Goal: Task Accomplishment & Management: Manage account settings

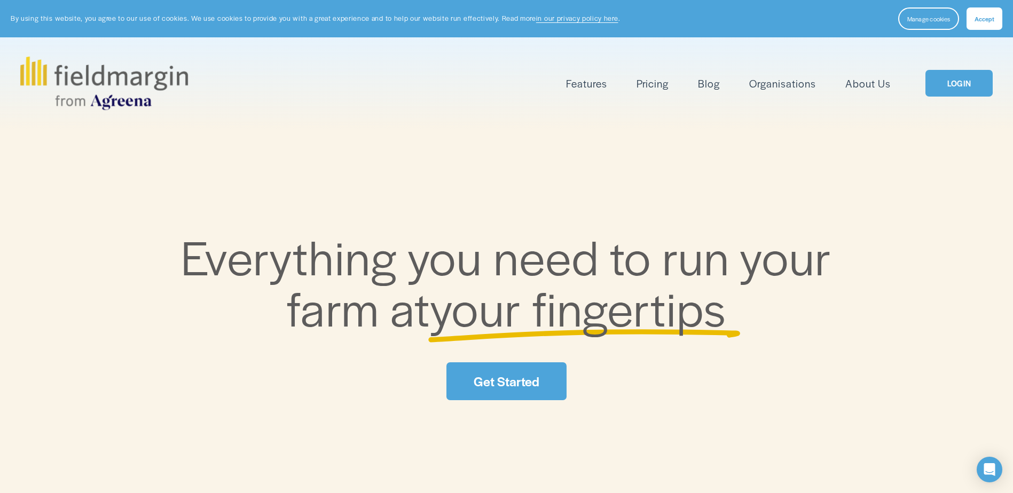
click at [994, 23] on button "Accept" at bounding box center [985, 18] width 36 height 22
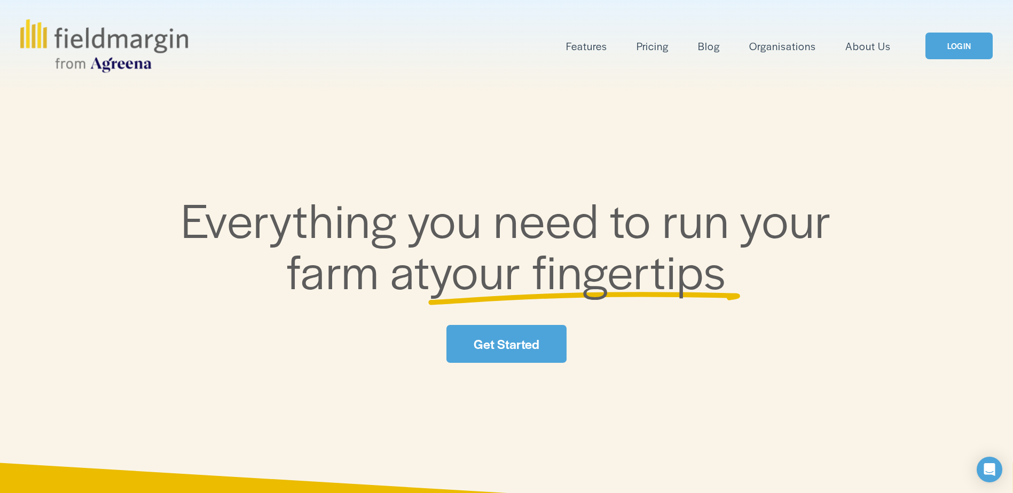
click at [972, 45] on link "LOGIN" at bounding box center [959, 46] width 67 height 27
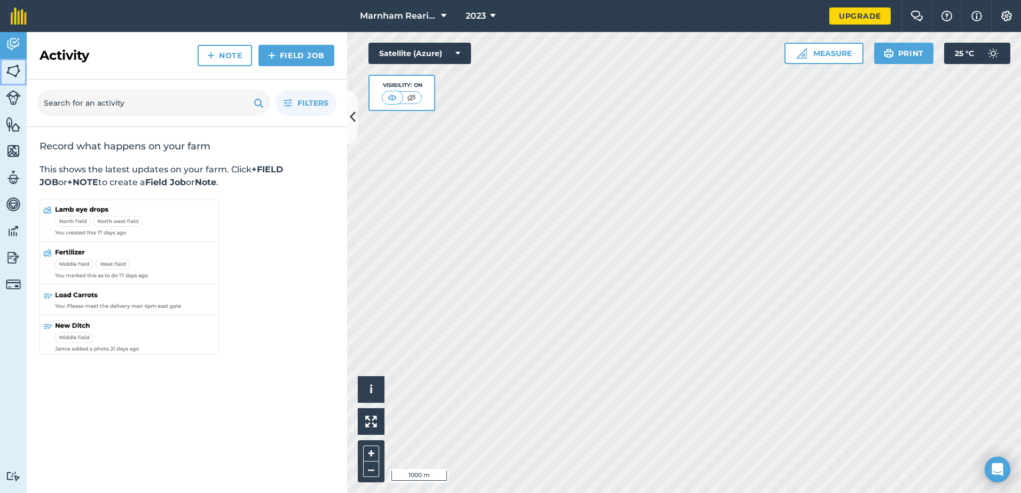
click at [15, 65] on img at bounding box center [13, 71] width 15 height 16
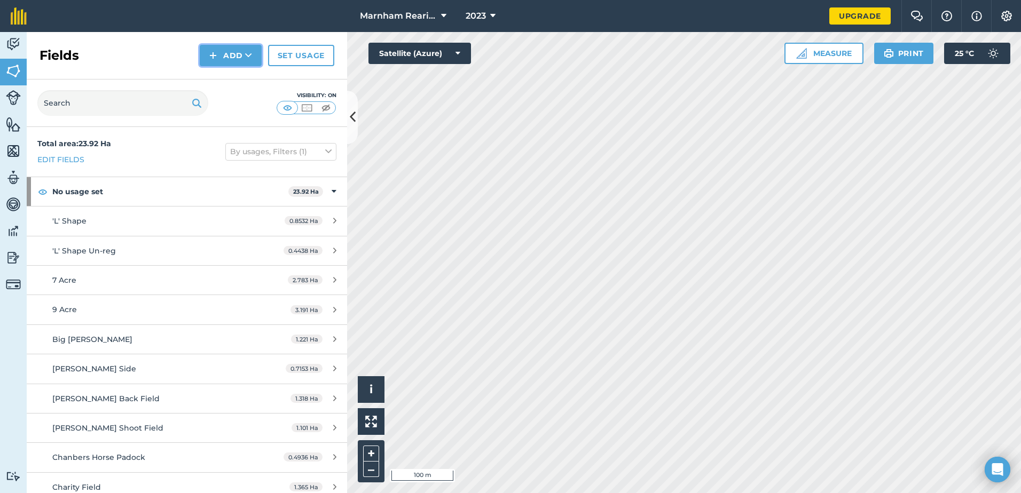
click at [236, 52] on button "Add" at bounding box center [231, 55] width 62 height 21
click at [238, 79] on link "Draw" at bounding box center [230, 79] width 59 height 23
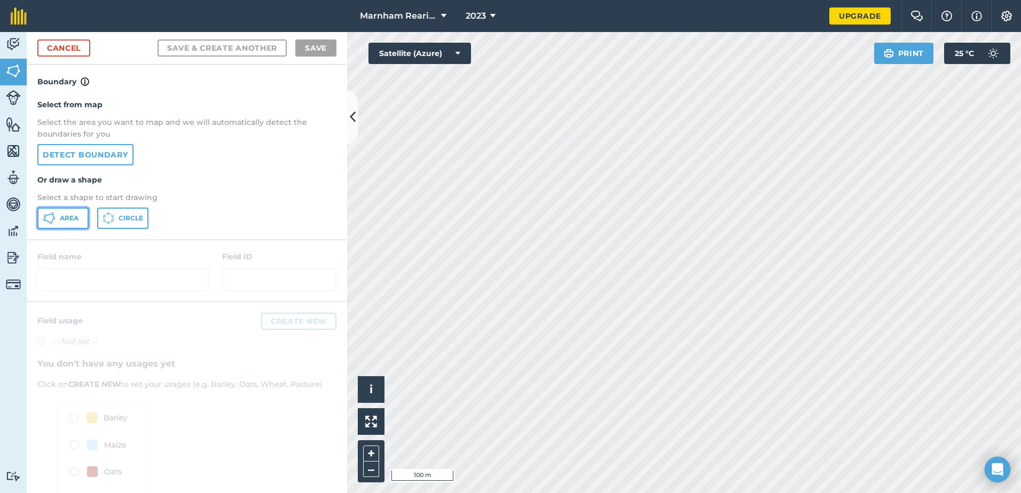
click at [63, 219] on span "Area" at bounding box center [69, 218] width 19 height 9
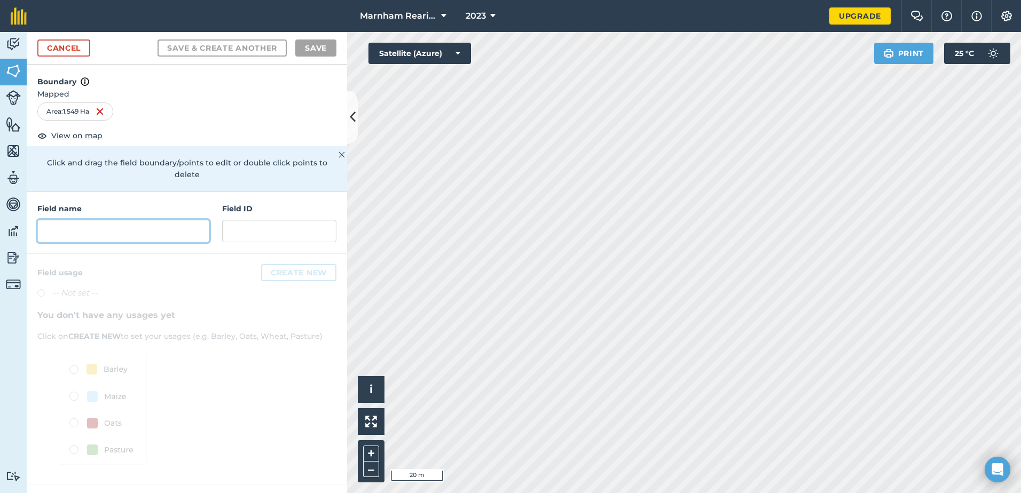
click at [70, 220] on input "text" at bounding box center [123, 231] width 172 height 22
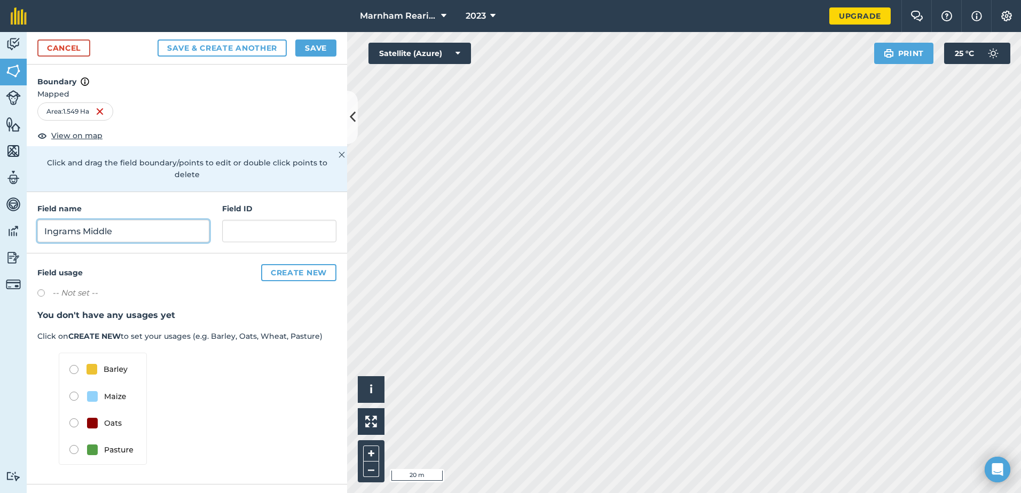
type input "Ingrams Middle"
click at [70, 438] on img at bounding box center [103, 409] width 88 height 112
click at [73, 440] on img at bounding box center [103, 409] width 88 height 112
click at [101, 440] on img at bounding box center [103, 409] width 88 height 112
click at [95, 440] on img at bounding box center [103, 409] width 88 height 112
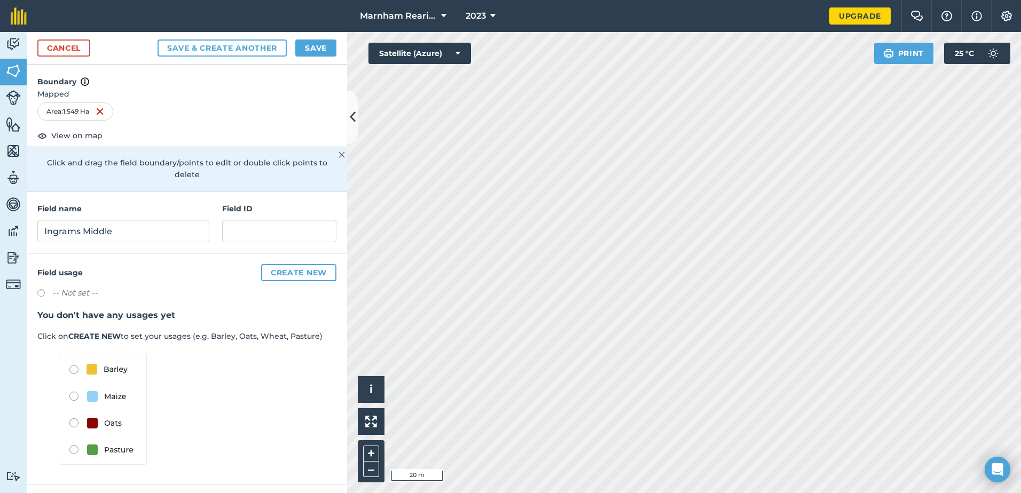
click at [76, 437] on img at bounding box center [103, 409] width 88 height 112
click at [319, 49] on button "Save" at bounding box center [315, 48] width 41 height 17
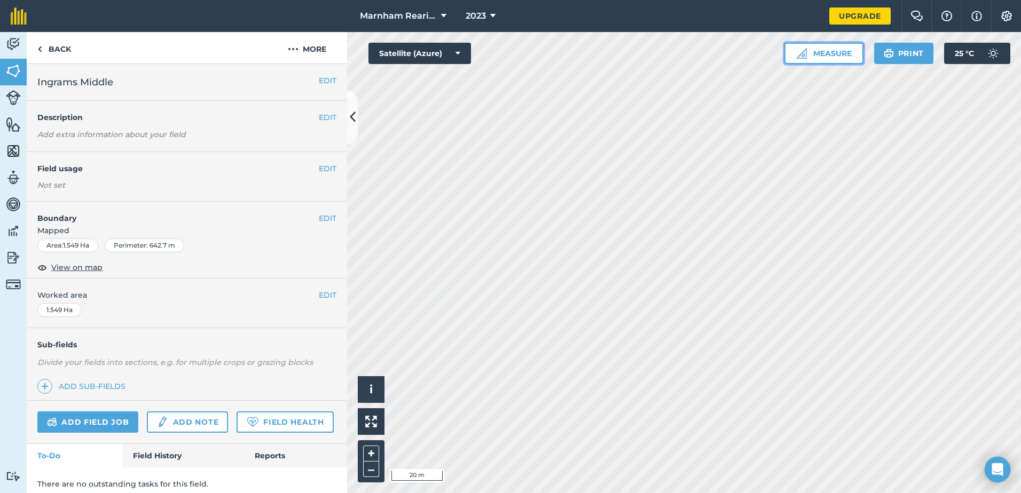
click at [827, 52] on button "Measure" at bounding box center [824, 53] width 79 height 21
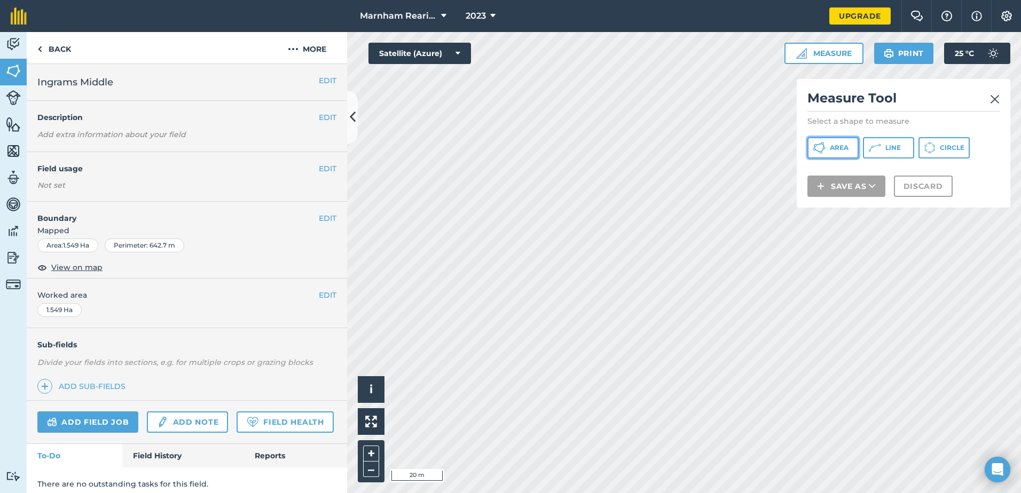
click at [842, 150] on span "Area" at bounding box center [839, 148] width 19 height 9
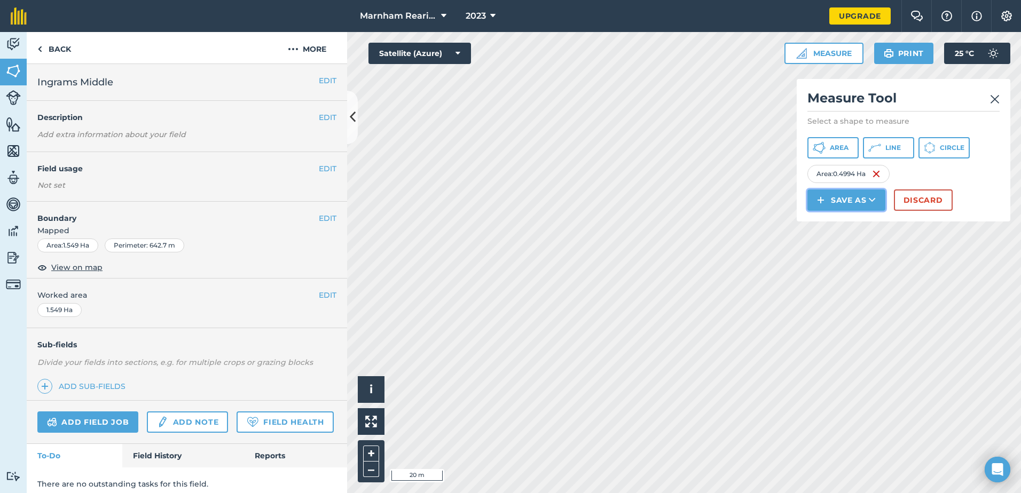
click at [854, 201] on button "Save as" at bounding box center [846, 200] width 78 height 21
click at [852, 223] on link "Field" at bounding box center [846, 224] width 75 height 23
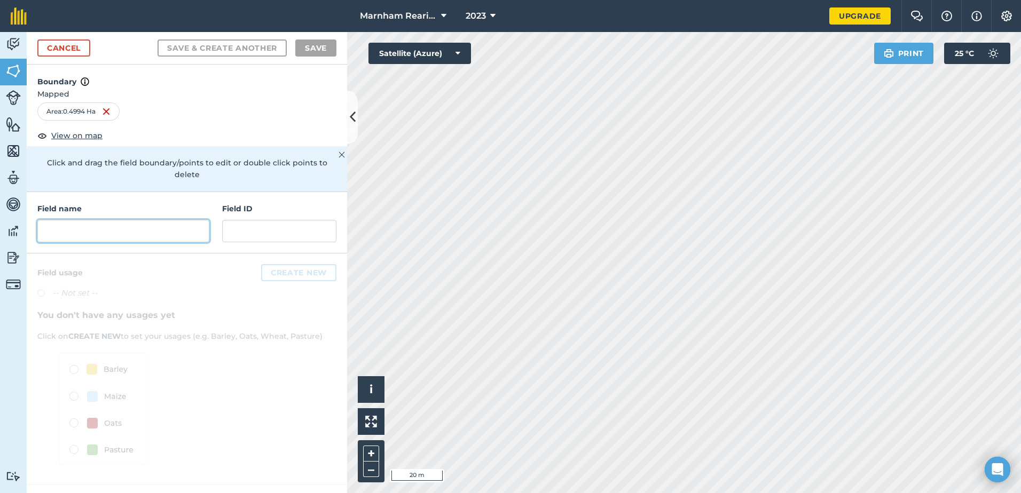
click at [97, 220] on input "text" at bounding box center [123, 231] width 172 height 22
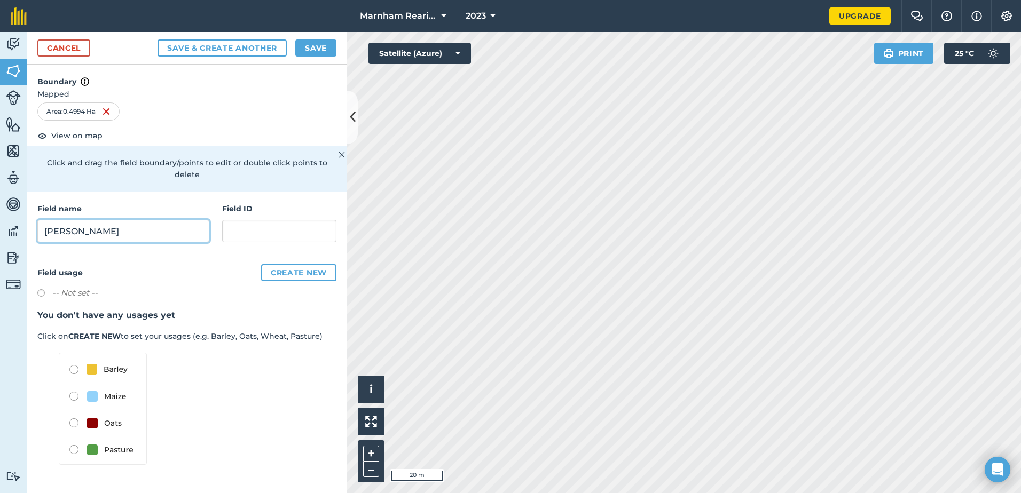
type input "Ingrams Sutton"
click at [315, 45] on button "Save" at bounding box center [315, 48] width 41 height 17
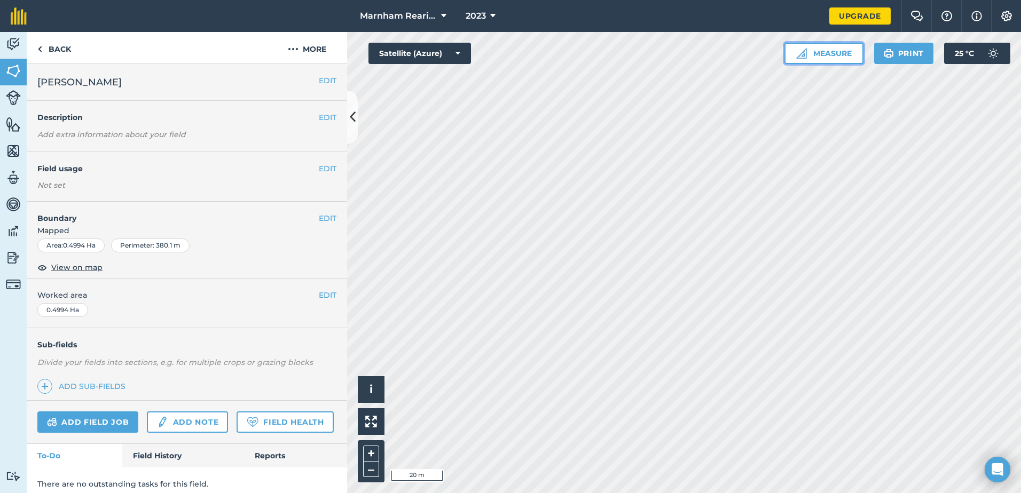
click at [827, 58] on button "Measure" at bounding box center [824, 53] width 79 height 21
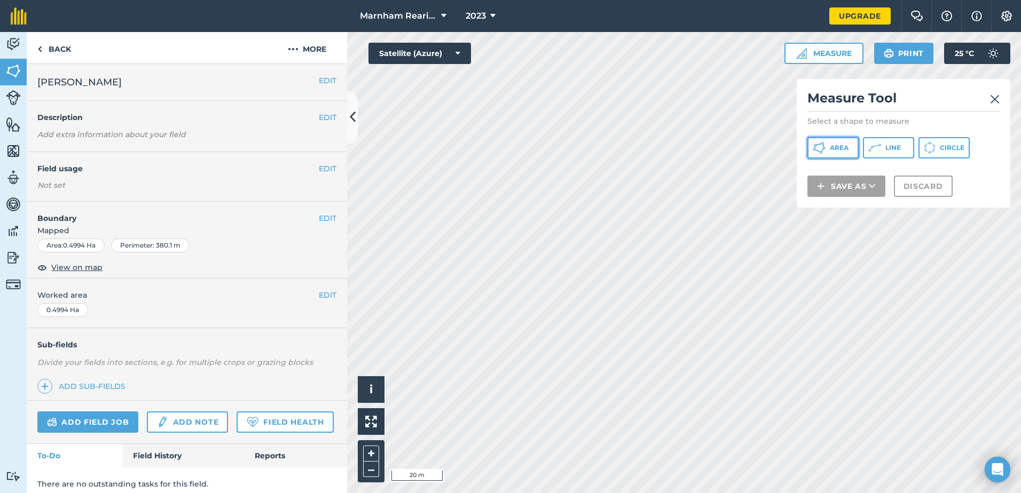
click at [822, 148] on icon at bounding box center [819, 148] width 13 height 13
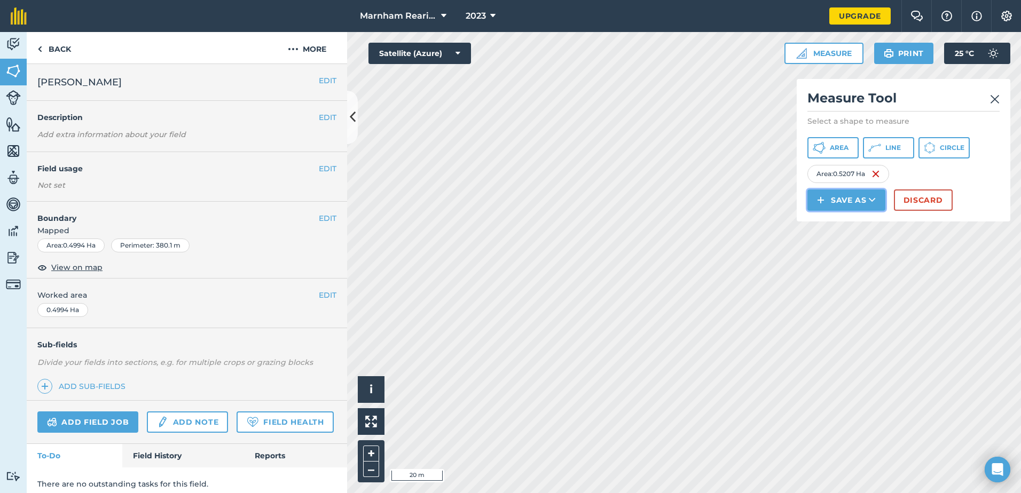
click at [848, 198] on button "Save as" at bounding box center [846, 200] width 78 height 21
click at [852, 222] on link "Field" at bounding box center [846, 224] width 75 height 23
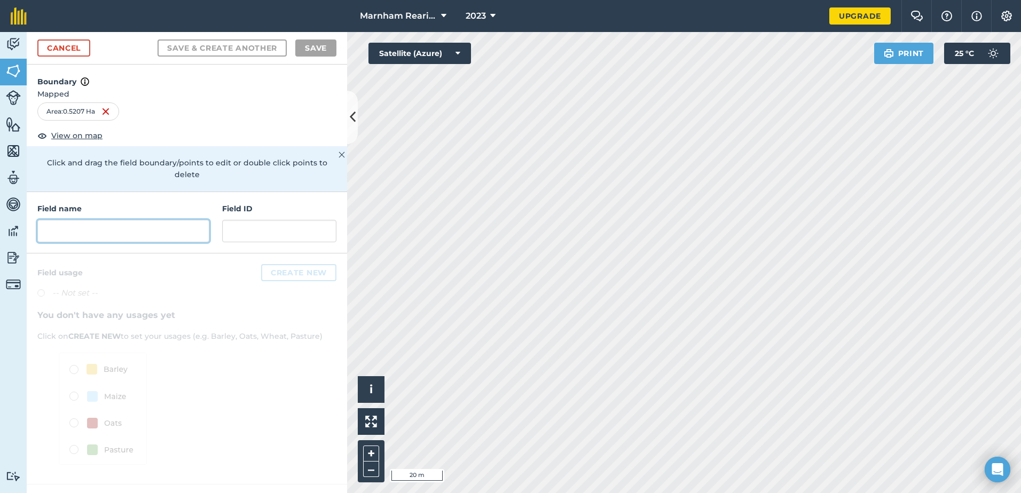
click at [87, 222] on input "text" at bounding box center [123, 231] width 172 height 22
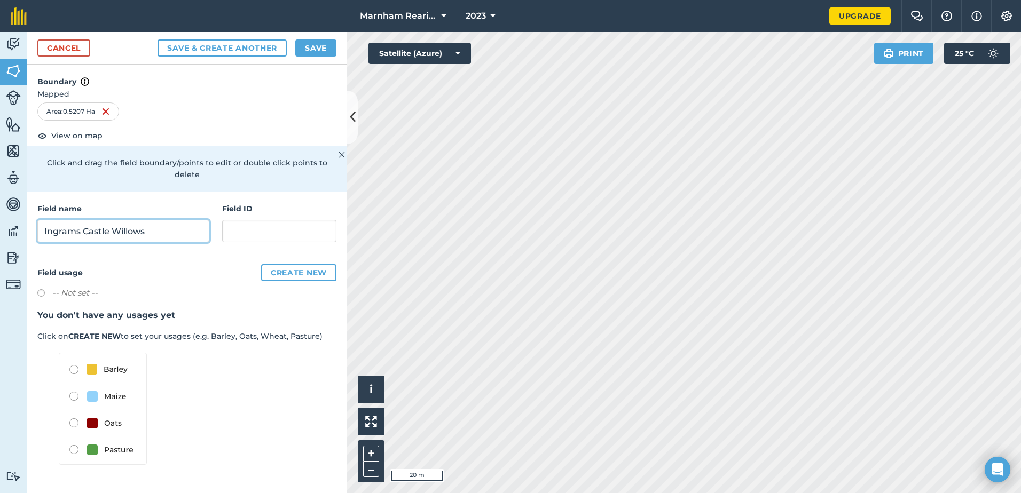
type input "Ingrams Castle Willows"
click at [318, 48] on button "Save" at bounding box center [315, 48] width 41 height 17
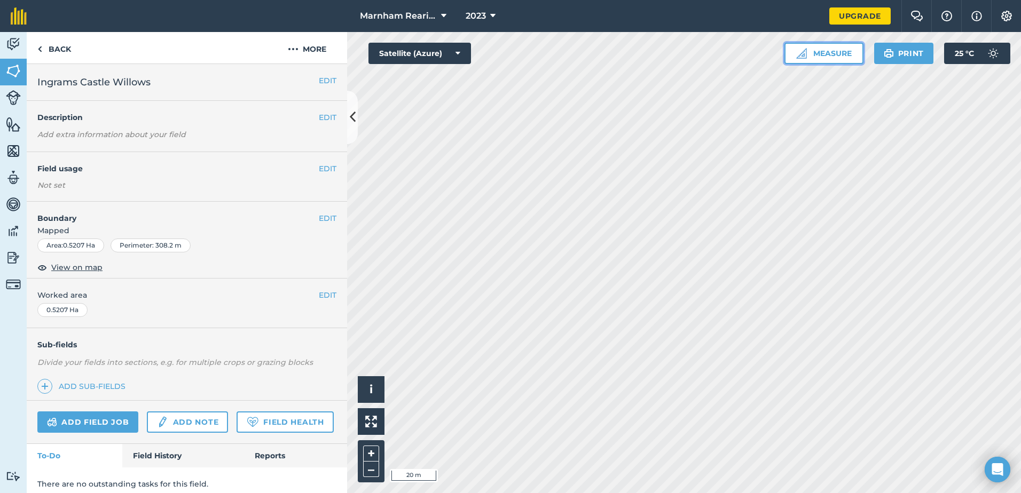
click at [835, 53] on button "Measure" at bounding box center [824, 53] width 79 height 21
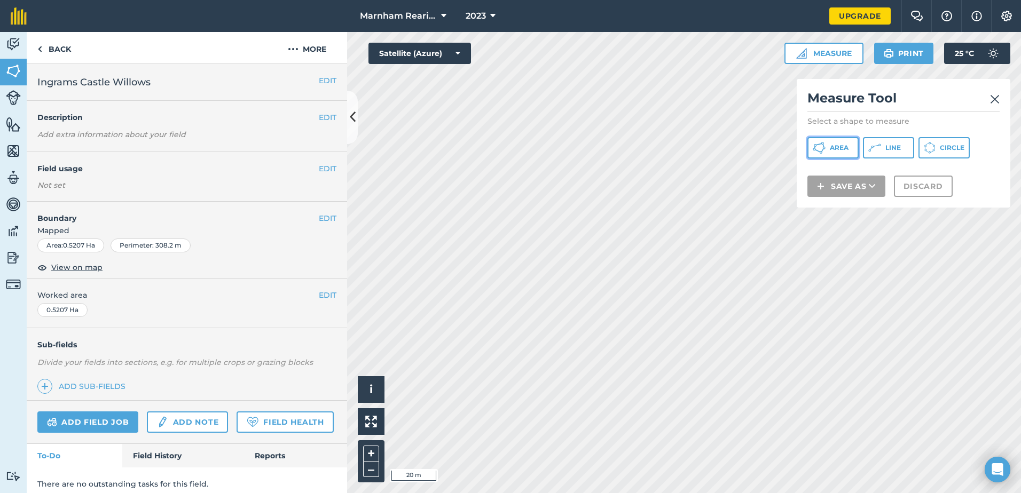
click at [836, 153] on button "Area" at bounding box center [832, 147] width 51 height 21
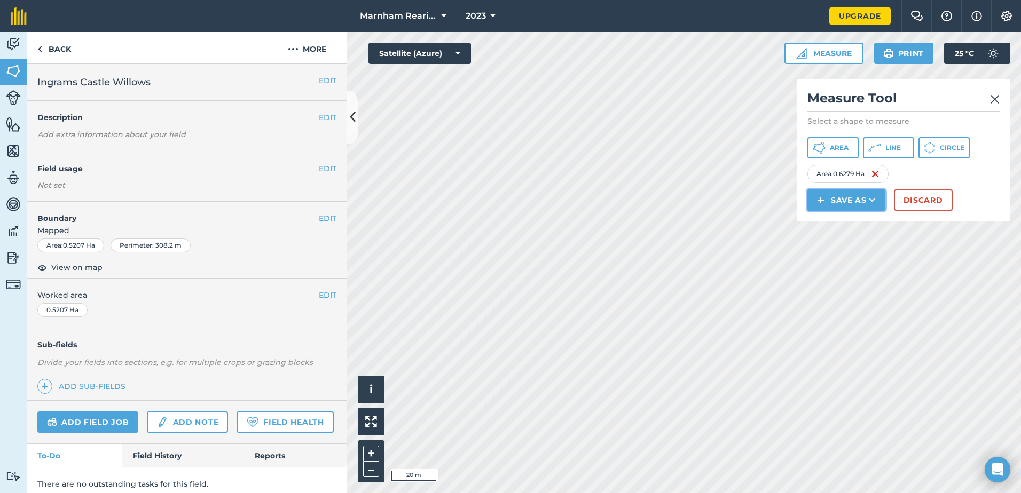
click at [838, 195] on button "Save as" at bounding box center [846, 200] width 78 height 21
click at [840, 222] on link "Field" at bounding box center [846, 224] width 75 height 23
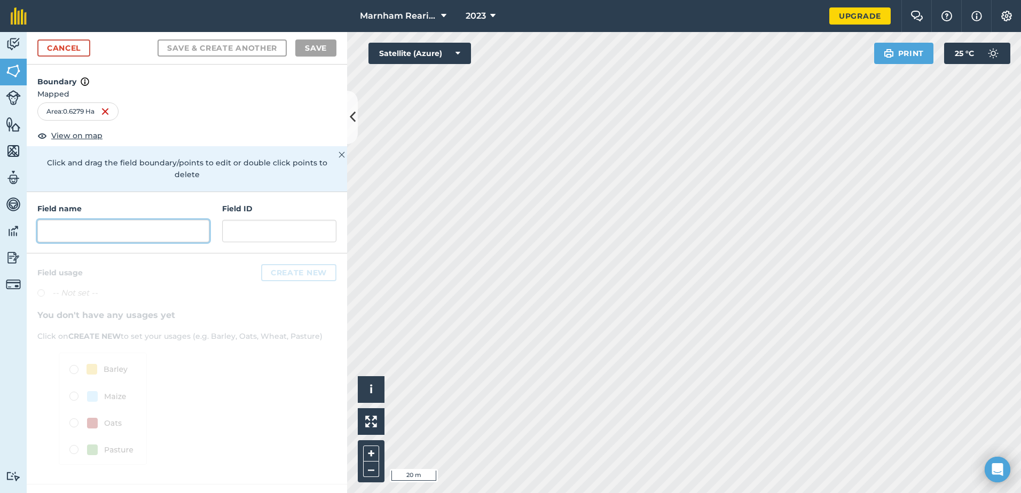
click at [116, 220] on input "text" at bounding box center [123, 231] width 172 height 22
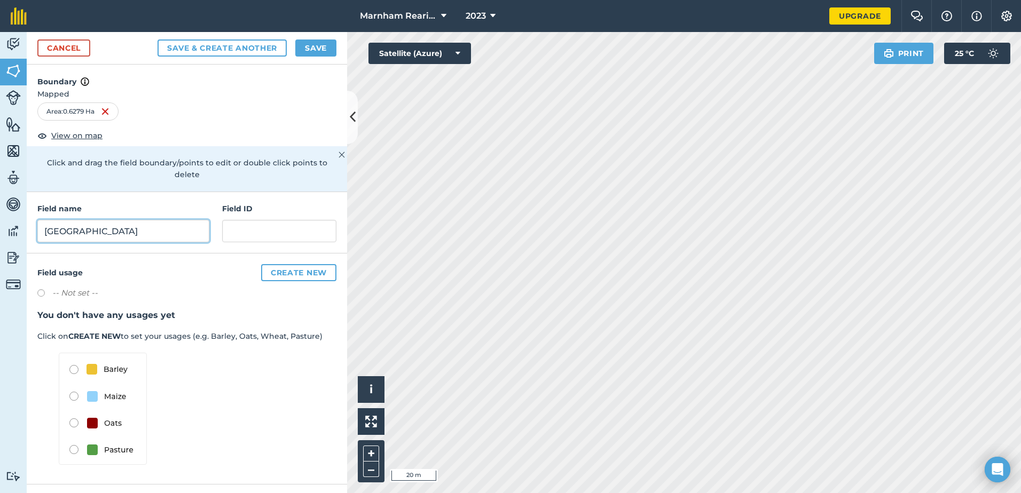
type input "Knowle Police House Field"
click at [319, 46] on button "Save" at bounding box center [315, 48] width 41 height 17
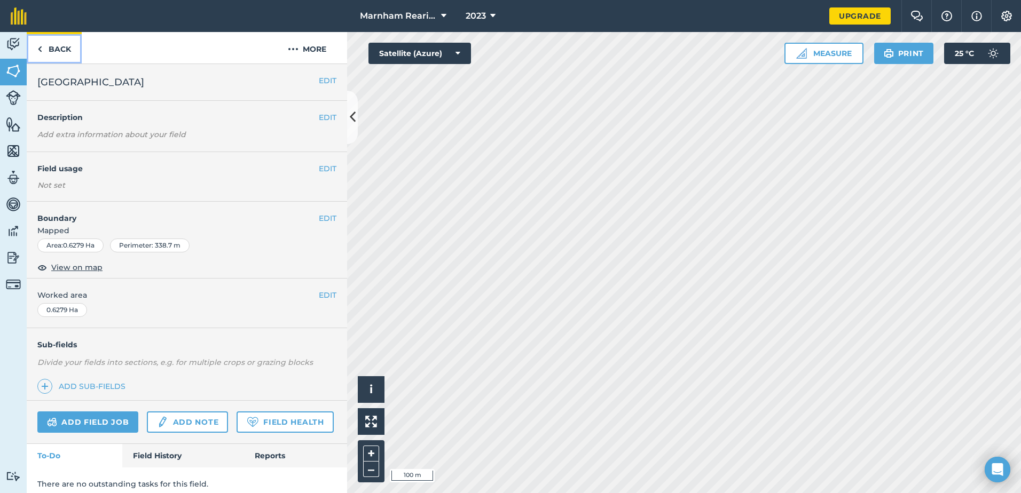
click at [36, 45] on link "Back" at bounding box center [54, 48] width 55 height 32
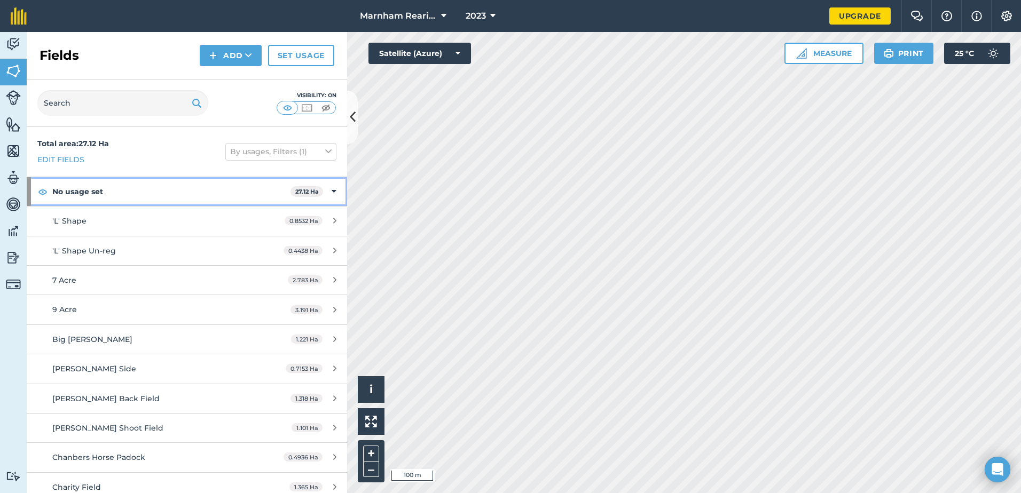
click at [332, 191] on icon at bounding box center [334, 192] width 5 height 12
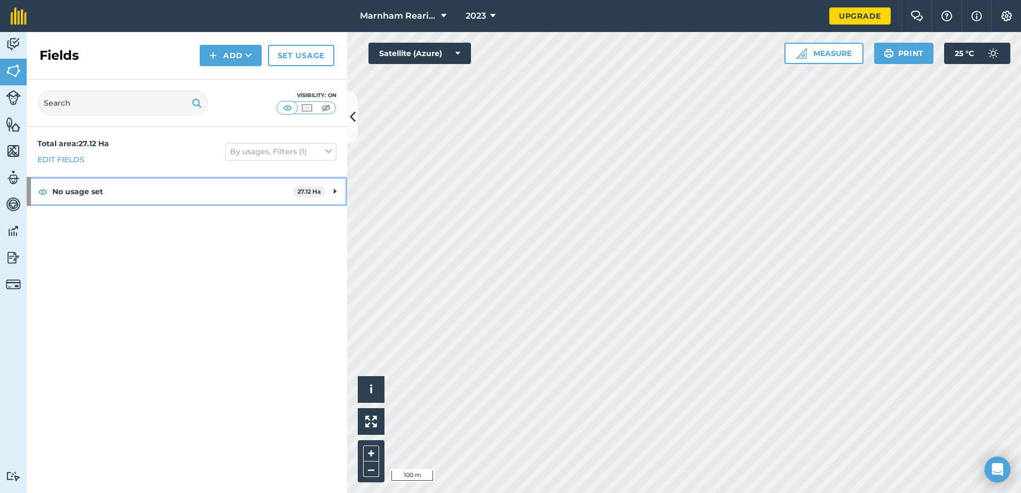
click at [334, 189] on icon at bounding box center [335, 192] width 3 height 12
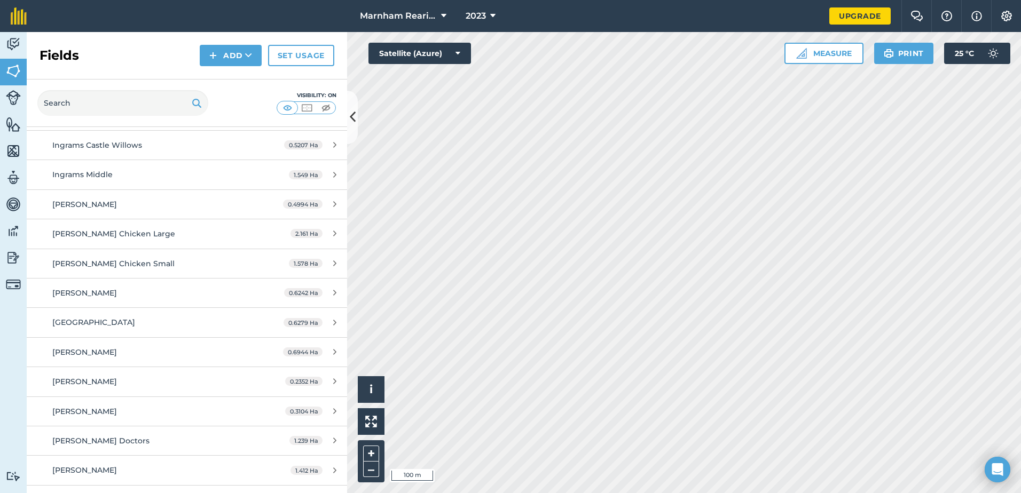
scroll to position [526, 0]
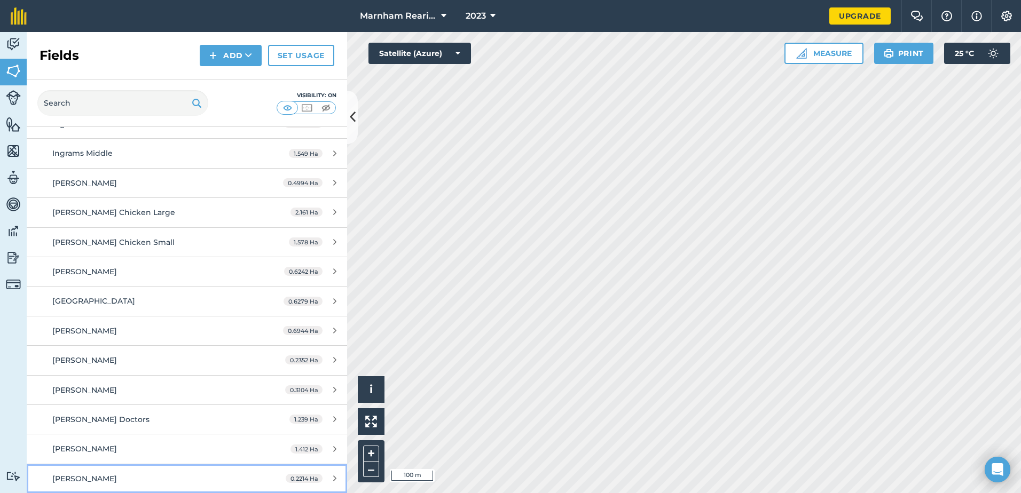
click at [322, 480] on div "0.2214 Ha" at bounding box center [311, 479] width 72 height 9
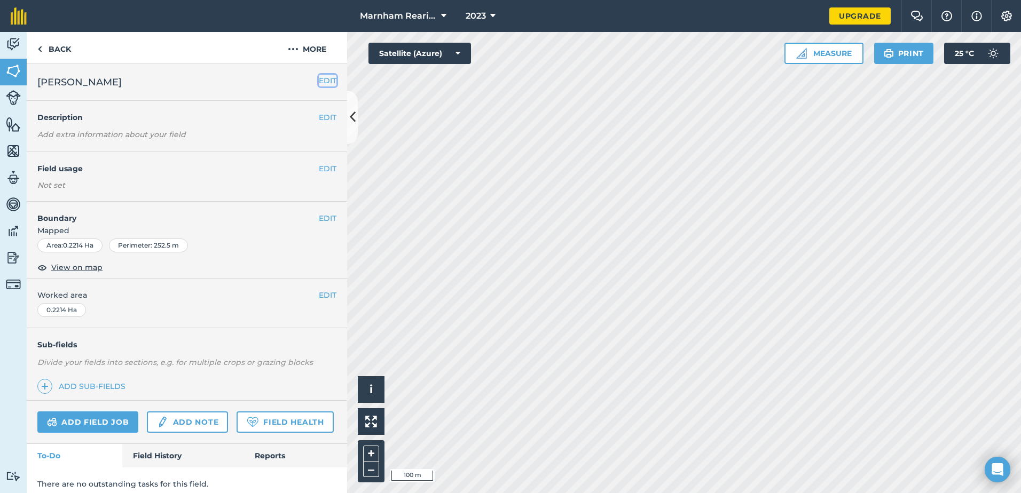
click at [319, 80] on button "EDIT" at bounding box center [328, 81] width 18 height 12
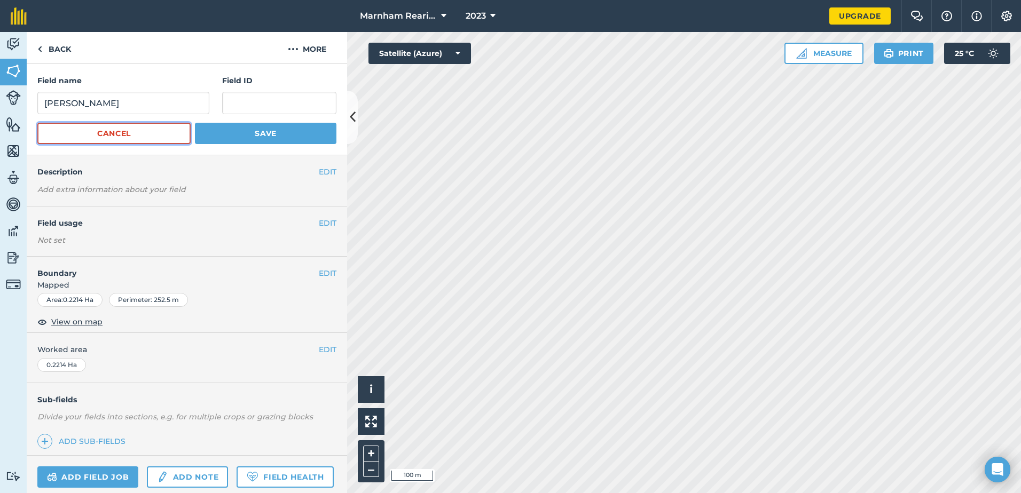
click at [112, 138] on button "Cancel" at bounding box center [113, 133] width 153 height 21
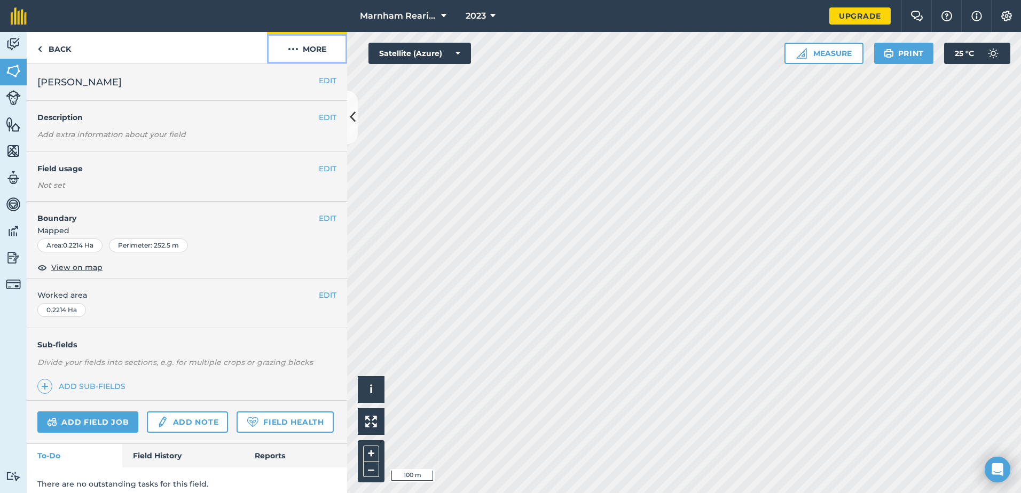
click at [289, 46] on img at bounding box center [293, 49] width 11 height 13
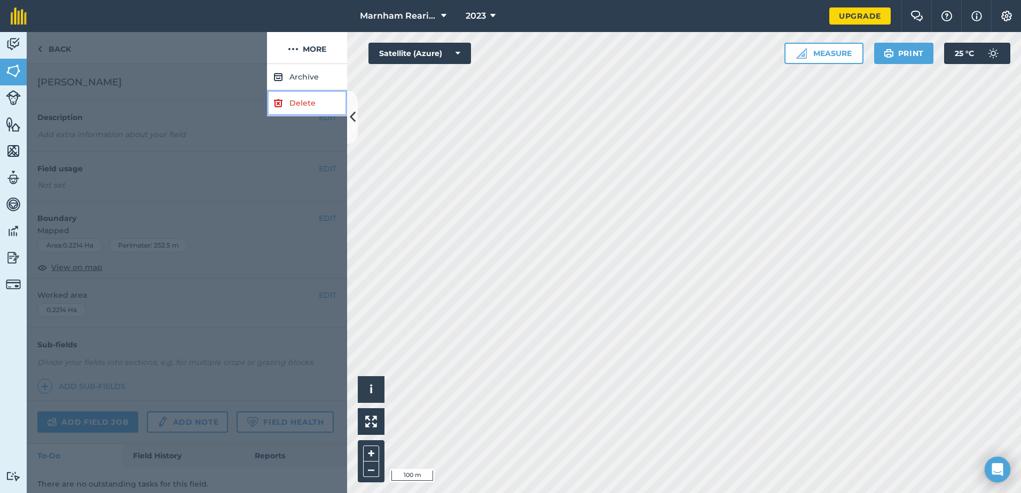
click at [300, 100] on link "Delete" at bounding box center [307, 103] width 80 height 26
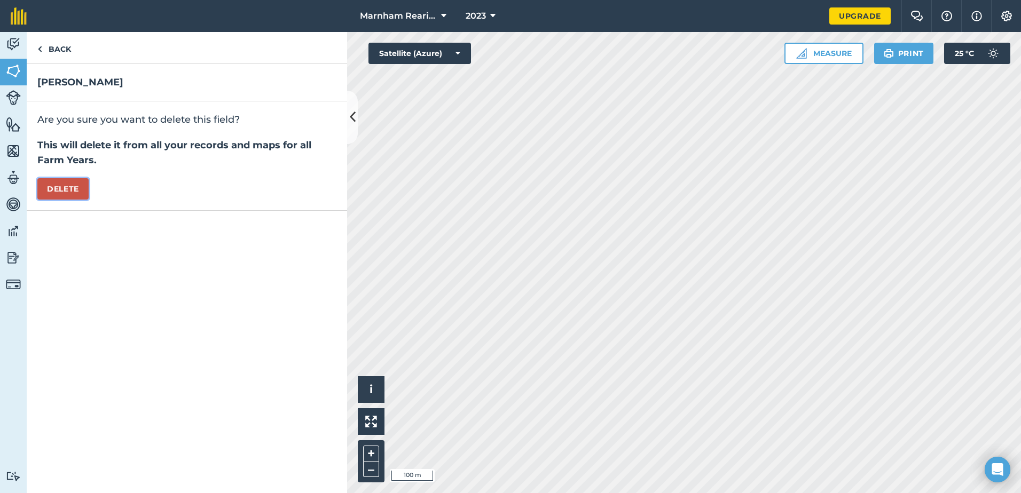
click at [75, 181] on button "Delete" at bounding box center [62, 188] width 51 height 21
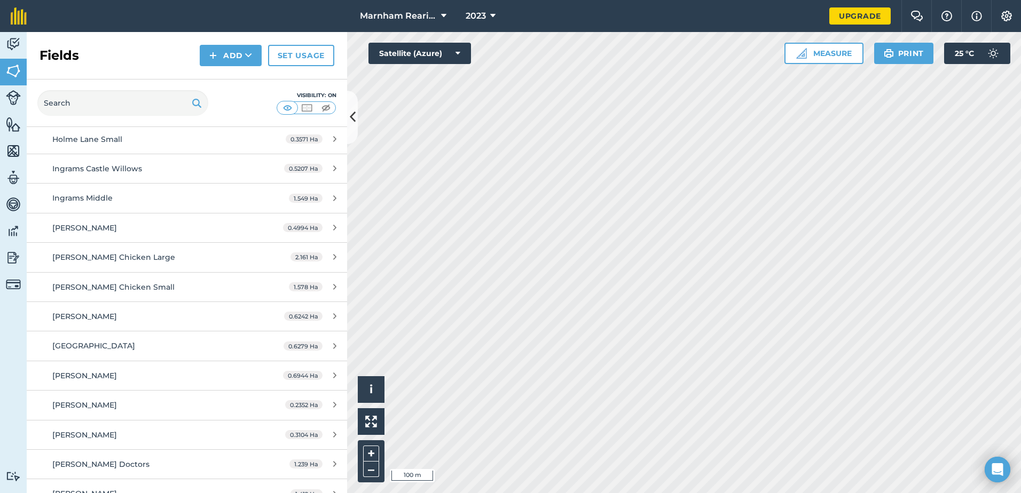
scroll to position [496, 0]
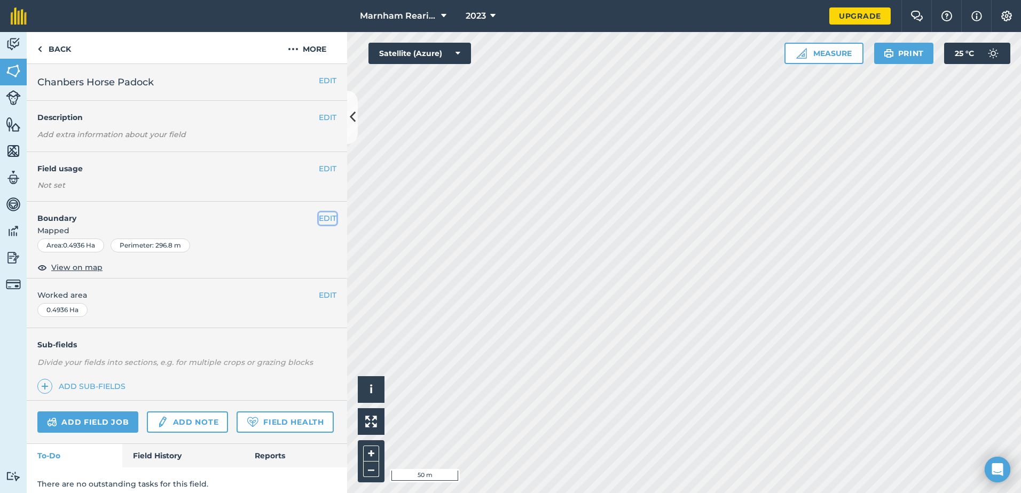
click at [319, 221] on button "EDIT" at bounding box center [328, 219] width 18 height 12
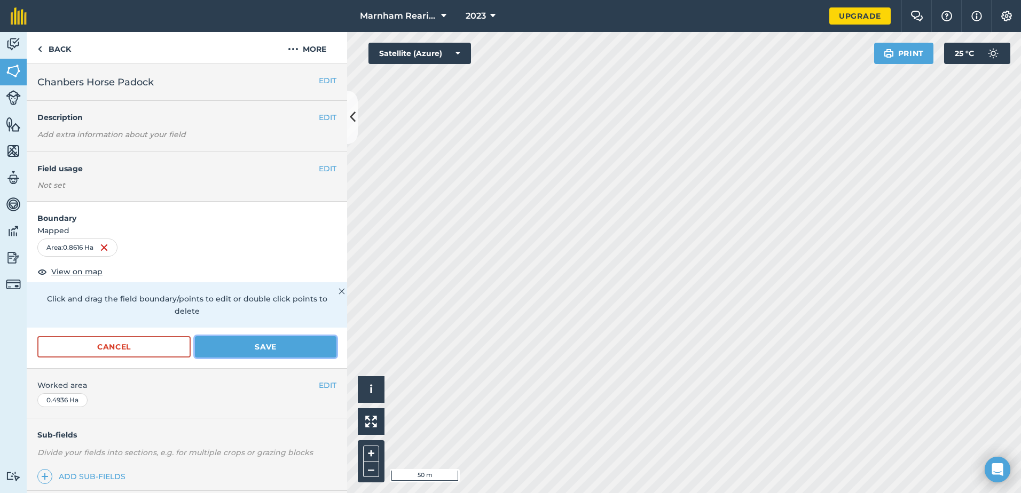
click at [260, 349] on button "Save" at bounding box center [266, 346] width 142 height 21
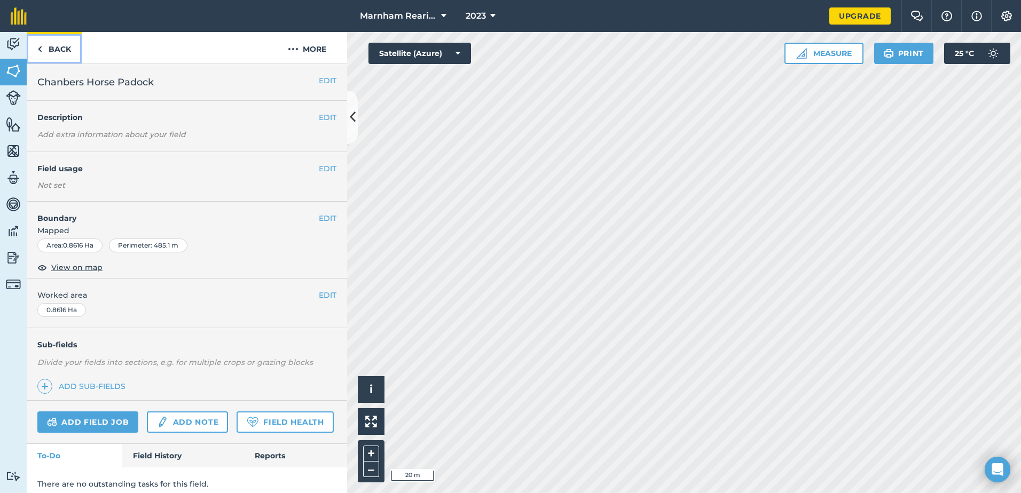
click at [43, 50] on link "Back" at bounding box center [54, 48] width 55 height 32
